Goal: Task Accomplishment & Management: Use online tool/utility

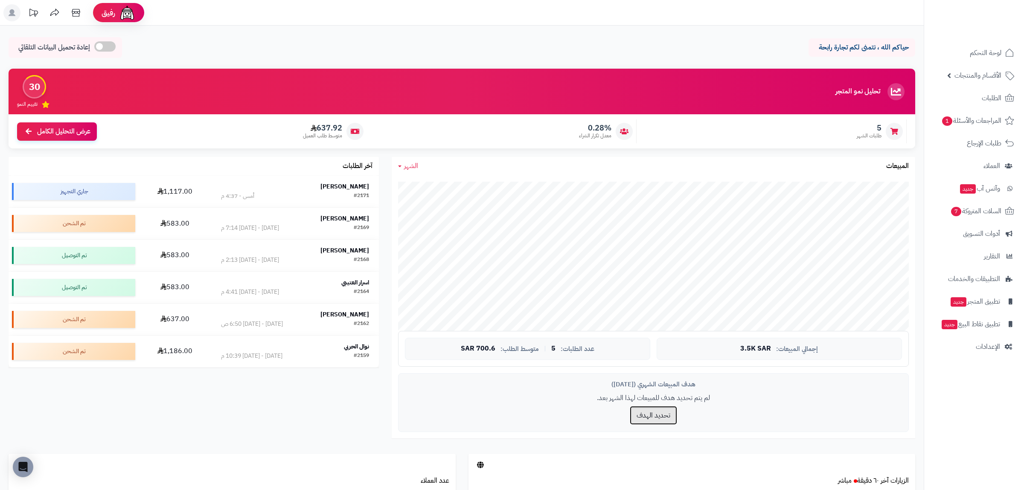
click at [653, 419] on button "تحديد الهدف" at bounding box center [653, 415] width 47 height 19
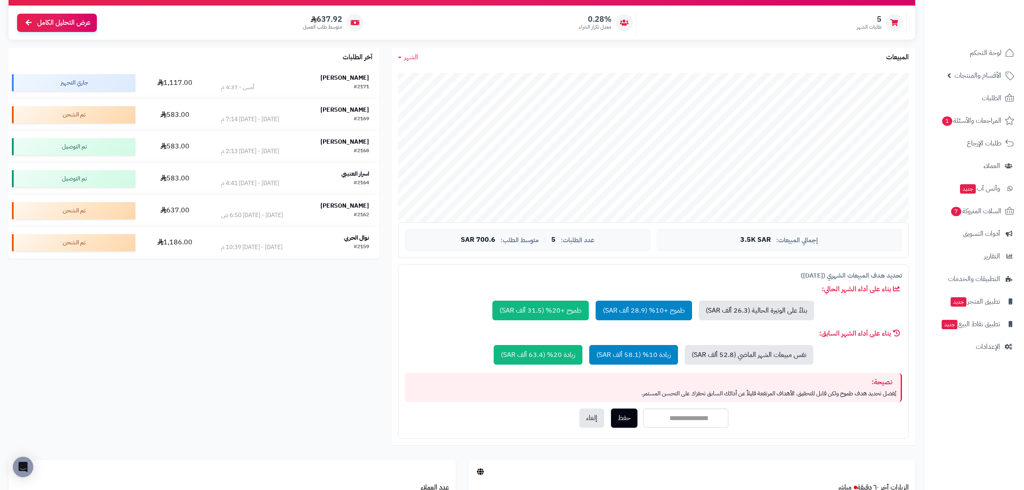
scroll to position [163, 0]
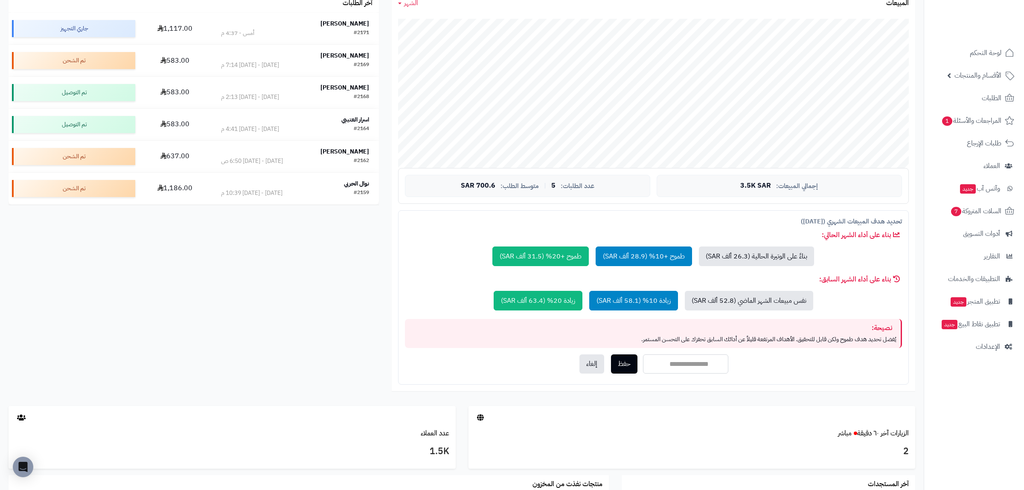
click at [670, 367] on input "number" at bounding box center [685, 364] width 85 height 19
type input "******"
click at [621, 363] on button "حفظ" at bounding box center [624, 363] width 26 height 19
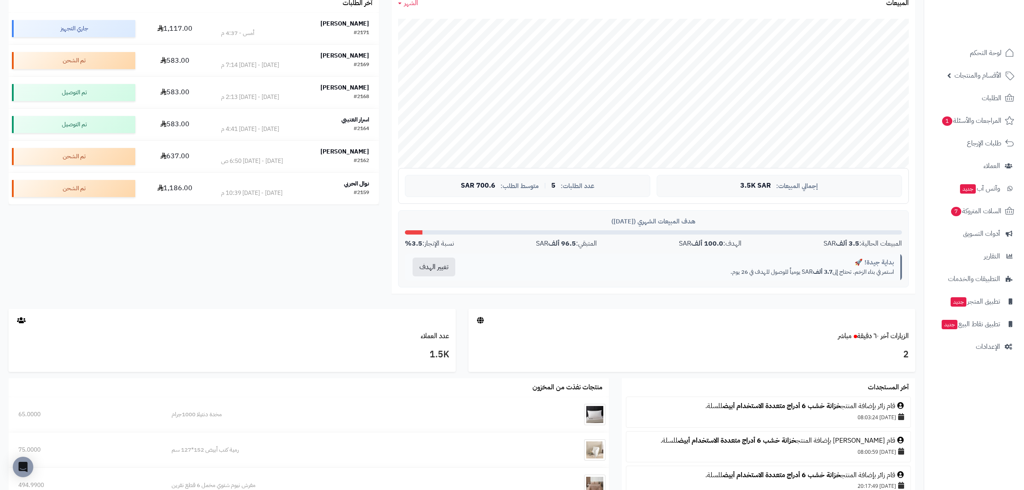
click at [347, 254] on div "تحليل نمو المتجر المرحلة الأولى 30 تقييم النمو 5 طلبات الشهر 0.28% معدل تكرار ا…" at bounding box center [461, 107] width 919 height 403
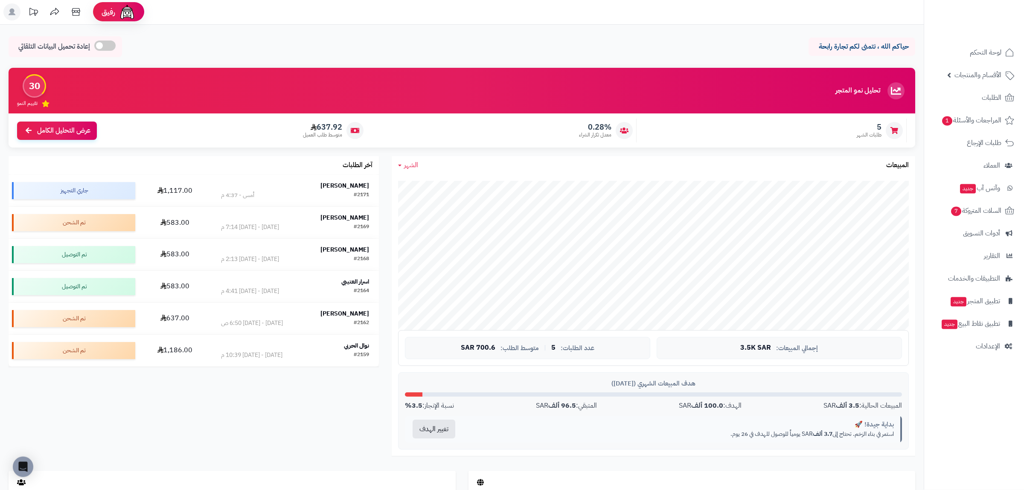
scroll to position [0, 0]
